Goal: Information Seeking & Learning: Learn about a topic

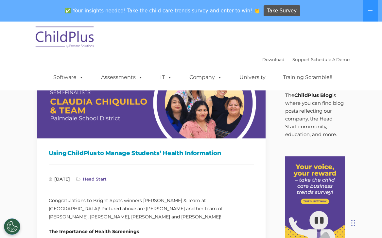
click at [107, 177] on link "Head Start" at bounding box center [95, 179] width 24 height 5
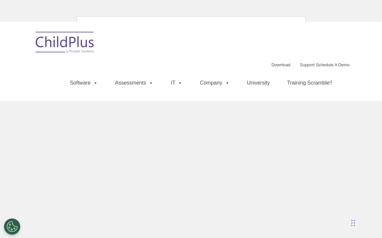
drag, startPoint x: 317, startPoint y: 126, endPoint x: 297, endPoint y: 105, distance: 29.1
click at [316, 84] on html "Download Support | Schedule A Demo Search for: Search MENU MENU Software ChildP…" at bounding box center [191, 42] width 382 height 84
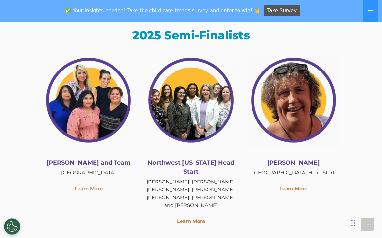
scroll to position [819, 0]
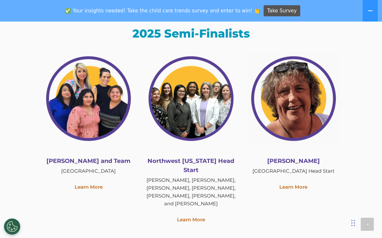
click at [94, 105] on img at bounding box center [88, 98] width 93 height 93
click at [97, 190] on link "Learn More" at bounding box center [89, 187] width 28 height 6
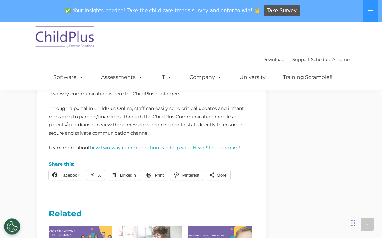
scroll to position [870, 0]
